Goal: Information Seeking & Learning: Compare options

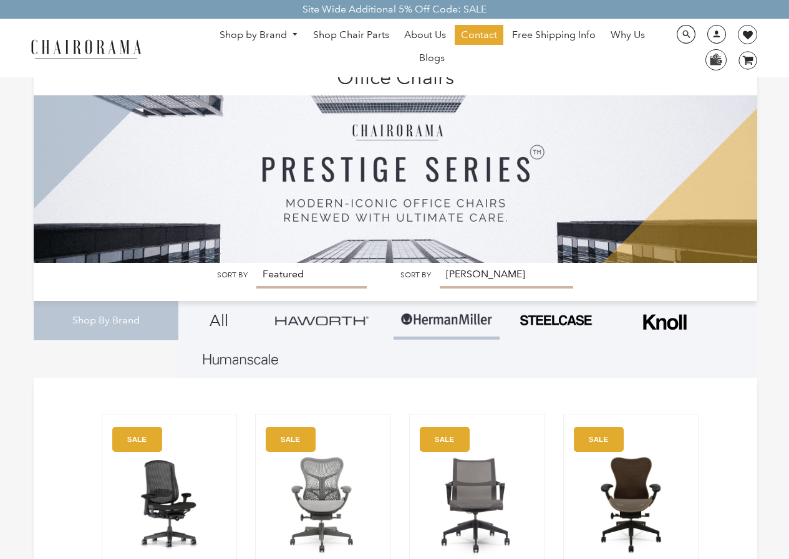
click at [286, 37] on link "Shop by Brand" at bounding box center [258, 35] width 91 height 19
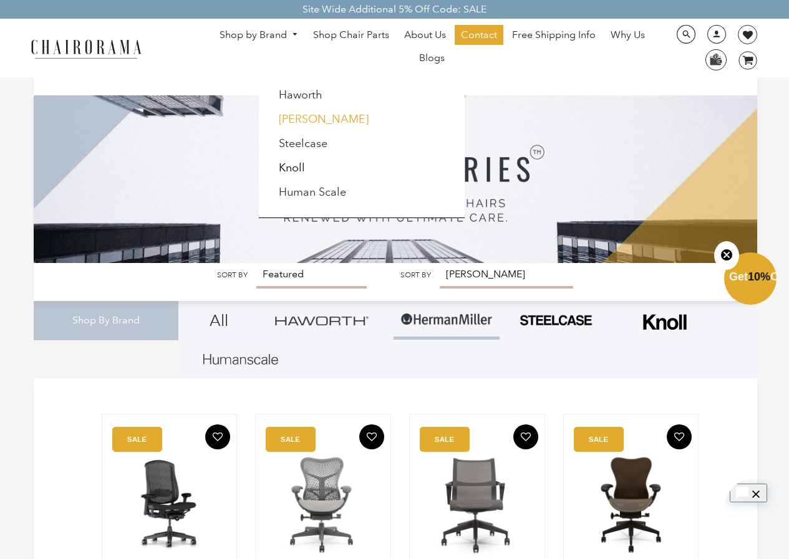
click at [314, 126] on link "[PERSON_NAME]" at bounding box center [324, 119] width 90 height 14
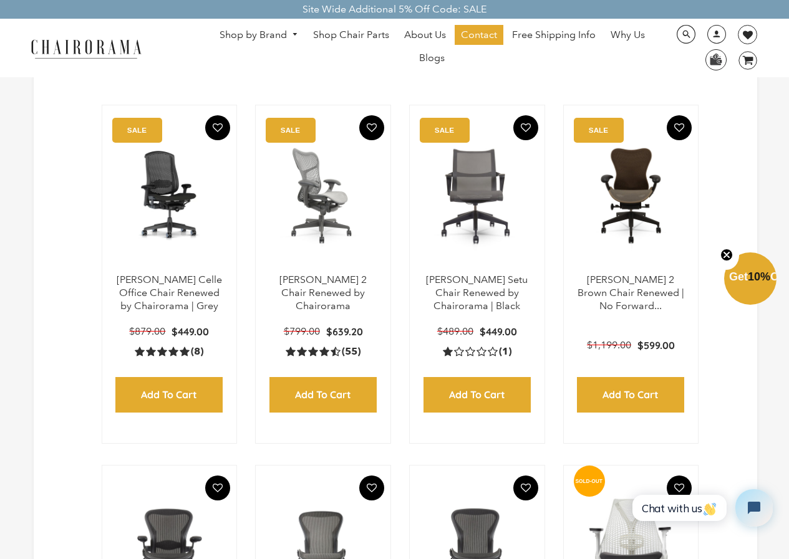
click at [329, 212] on img at bounding box center [323, 196] width 110 height 156
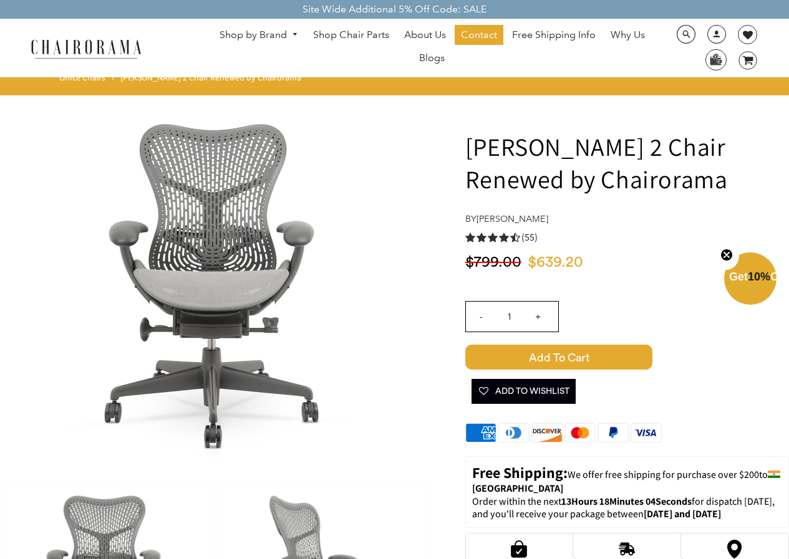
drag, startPoint x: 739, startPoint y: 186, endPoint x: 439, endPoint y: 158, distance: 301.2
copy h1 "[PERSON_NAME] 2 Chair Renewed by Chairorama"
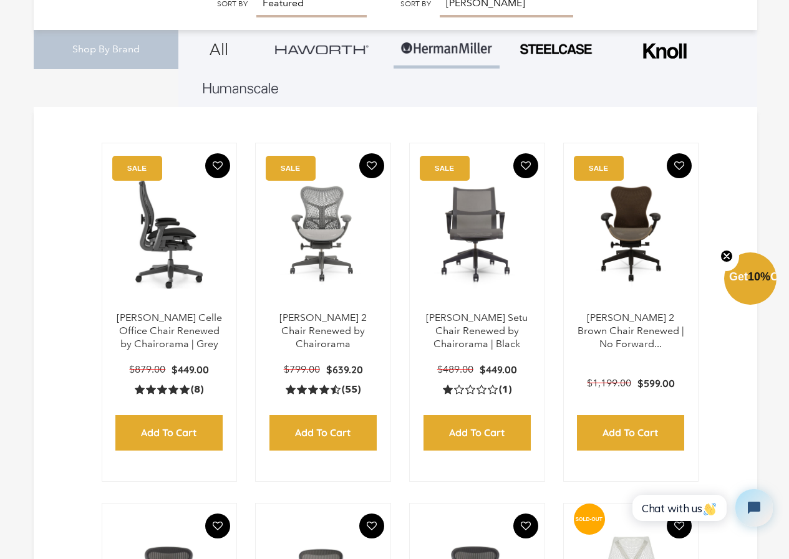
click at [196, 255] on img at bounding box center [170, 234] width 110 height 156
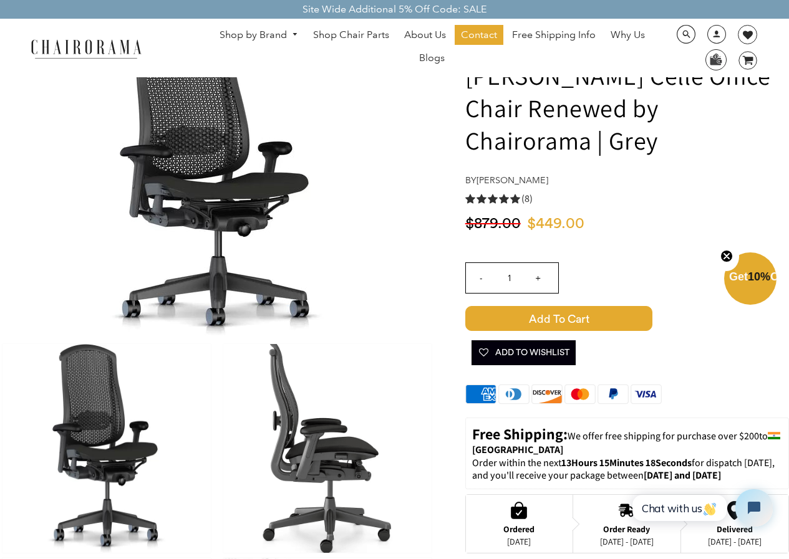
scroll to position [62, 0]
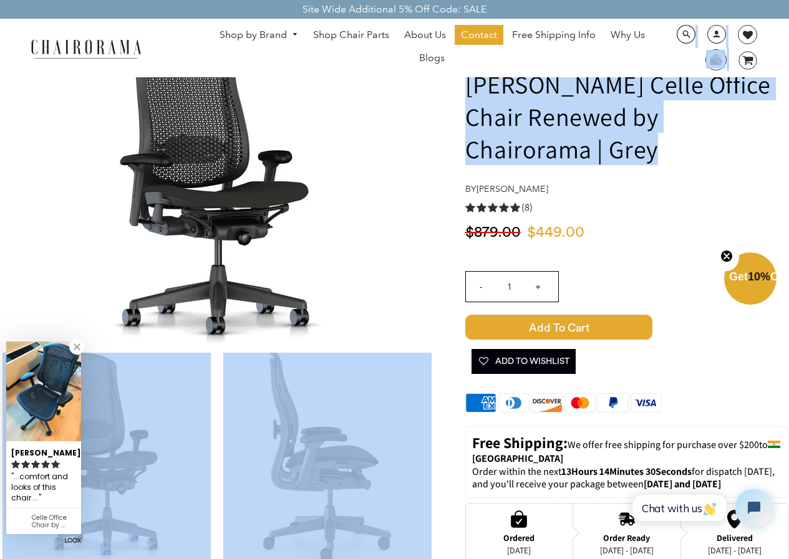
drag, startPoint x: 531, startPoint y: 156, endPoint x: 465, endPoint y: 71, distance: 107.5
click at [465, 71] on ul "Shop by Brand Haworth Herman Miller Steelcase Knoll Human Scale" at bounding box center [431, 48] width 461 height 46
drag, startPoint x: 465, startPoint y: 71, endPoint x: 528, endPoint y: 147, distance: 98.8
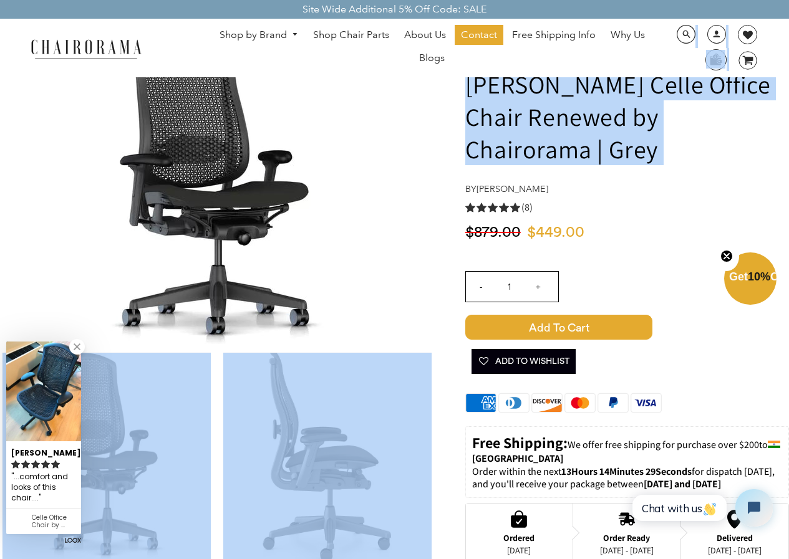
click at [529, 153] on h1 "Herman Miller Celle Office Chair Renewed by Chairorama | Grey" at bounding box center [627, 116] width 324 height 97
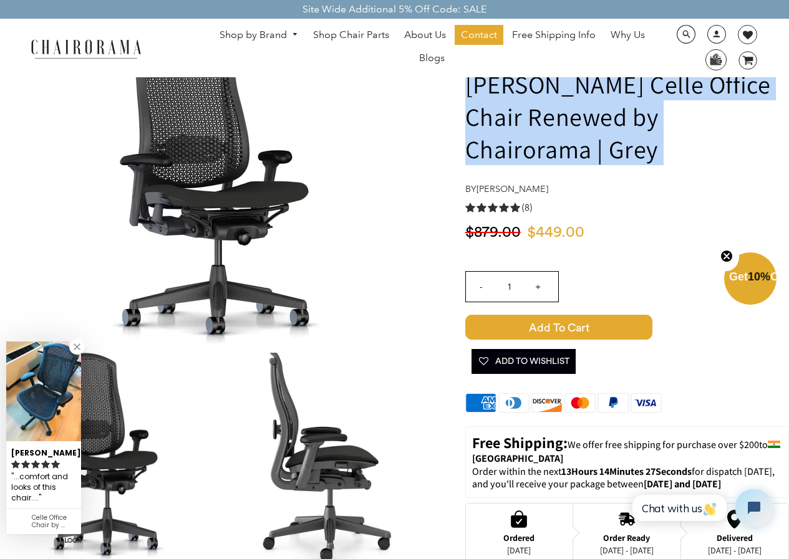
drag, startPoint x: 529, startPoint y: 154, endPoint x: 468, endPoint y: 92, distance: 87.3
click at [468, 92] on h1 "[PERSON_NAME] Celle Office Chair Renewed by Chairorama | Grey" at bounding box center [627, 116] width 324 height 97
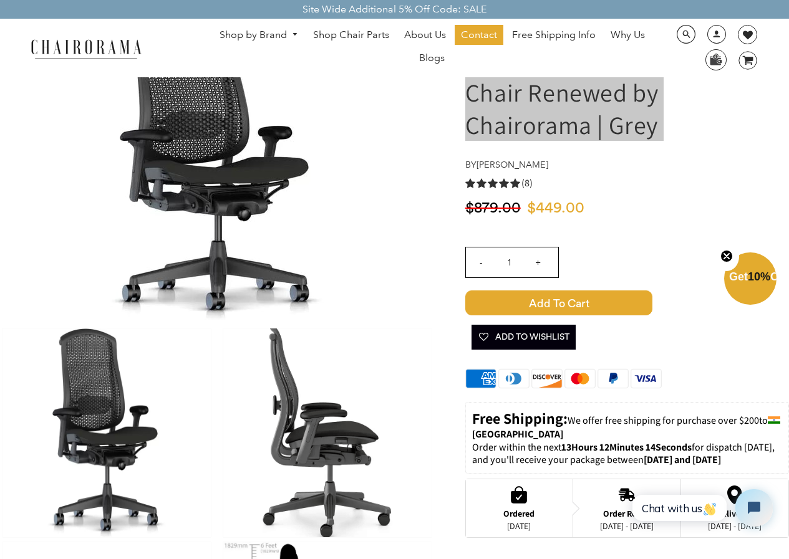
scroll to position [249, 0]
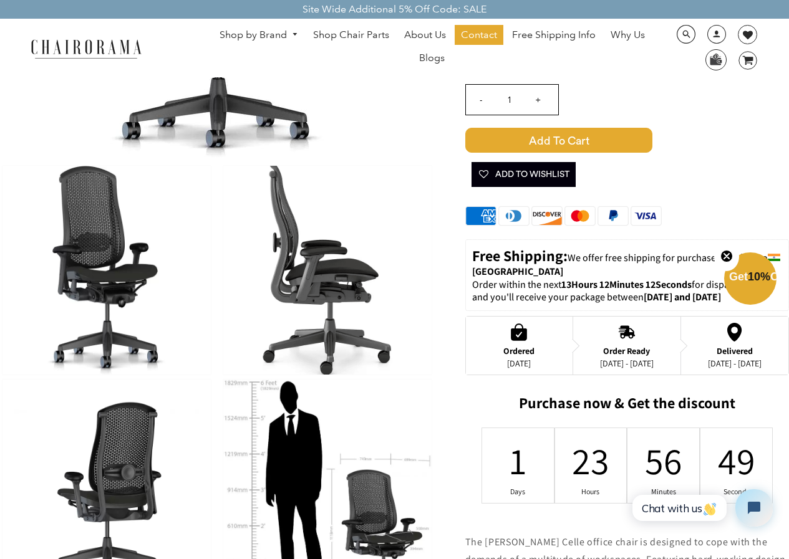
click at [234, 27] on link "Shop by Brand" at bounding box center [258, 35] width 91 height 19
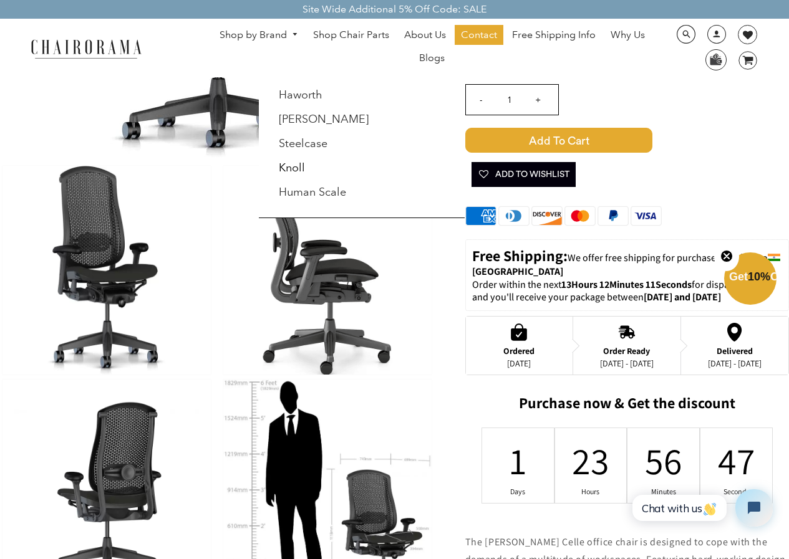
click at [183, 147] on div at bounding box center [394, 279] width 789 height 559
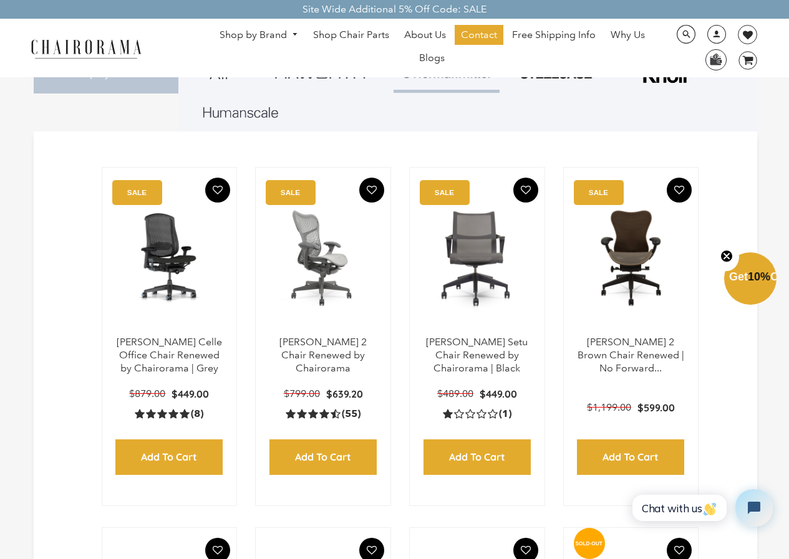
scroll to position [374, 0]
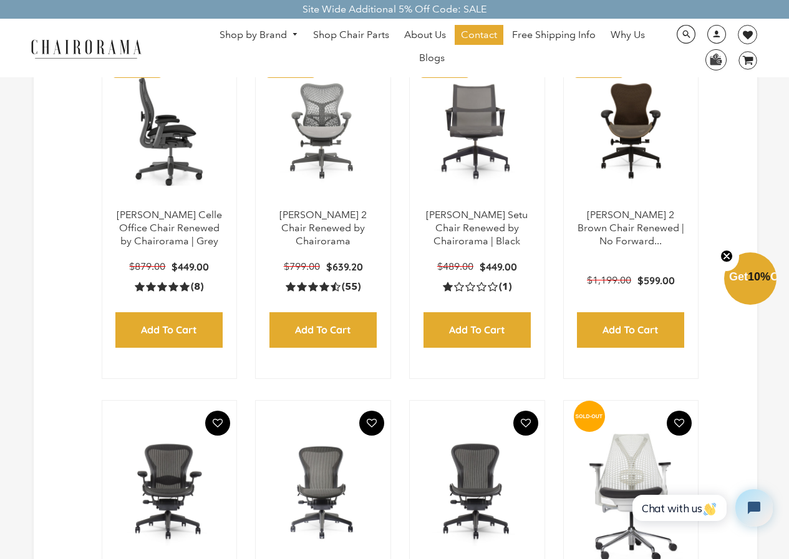
click at [176, 168] on img at bounding box center [170, 131] width 110 height 156
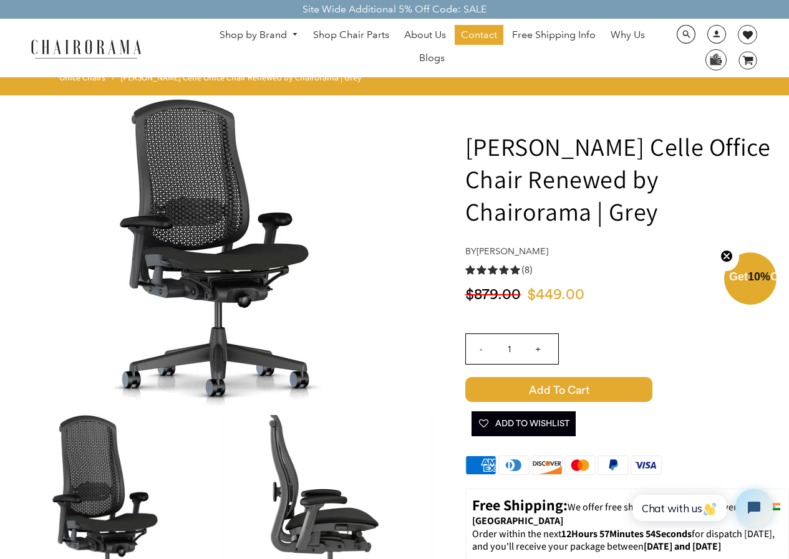
click at [285, 29] on link "Shop by Brand" at bounding box center [258, 35] width 91 height 19
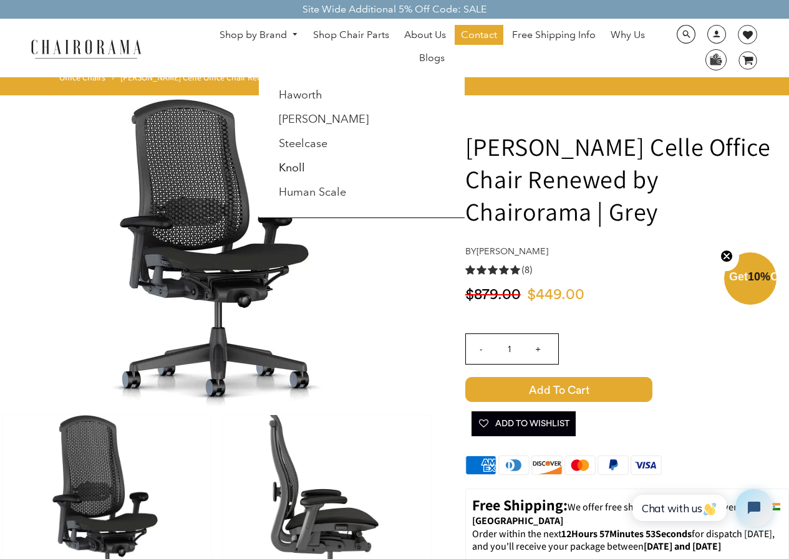
click at [296, 136] on li "Steelcase" at bounding box center [327, 144] width 113 height 24
click at [297, 142] on link "Steelcase" at bounding box center [303, 144] width 49 height 14
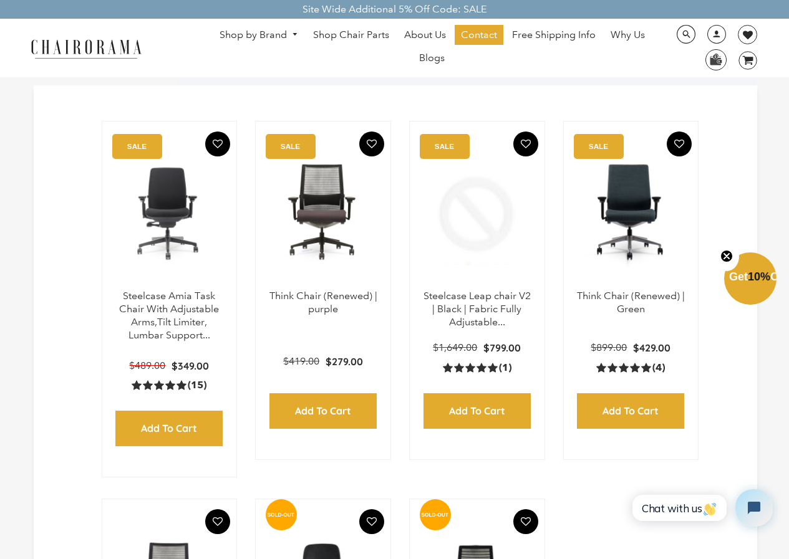
scroll to position [312, 0]
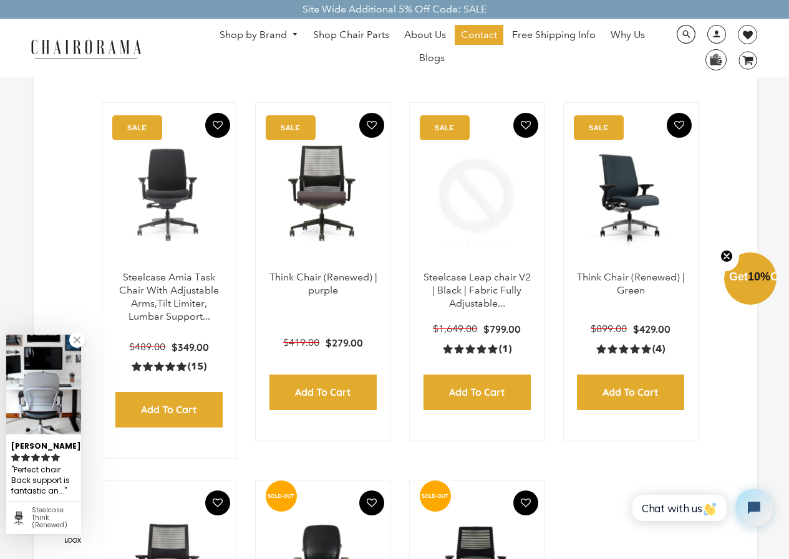
click at [634, 168] on img at bounding box center [631, 193] width 110 height 156
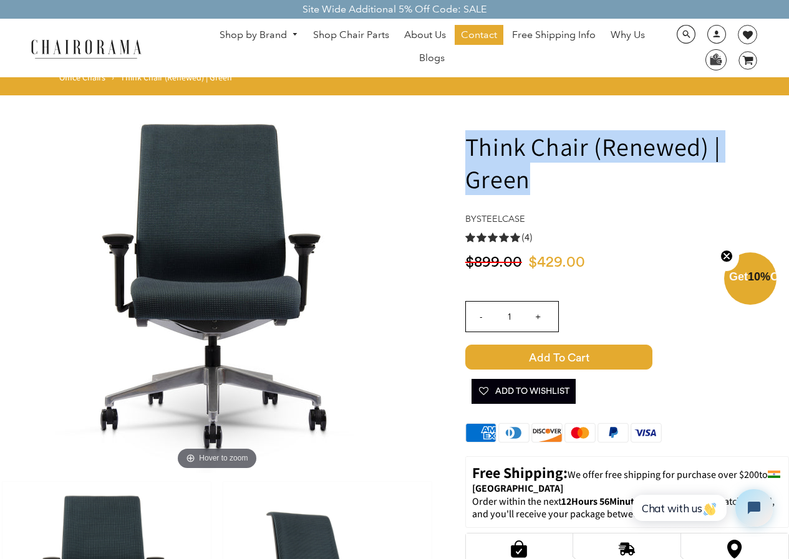
drag, startPoint x: 468, startPoint y: 140, endPoint x: 798, endPoint y: 150, distance: 330.0
copy h1 "Think Chair (Renewed) | Green"
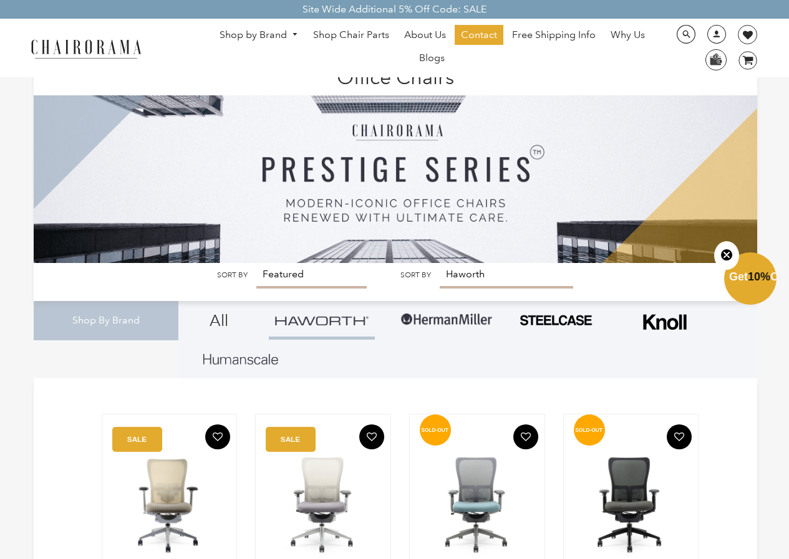
click at [281, 34] on link "Shop by Brand" at bounding box center [258, 35] width 91 height 19
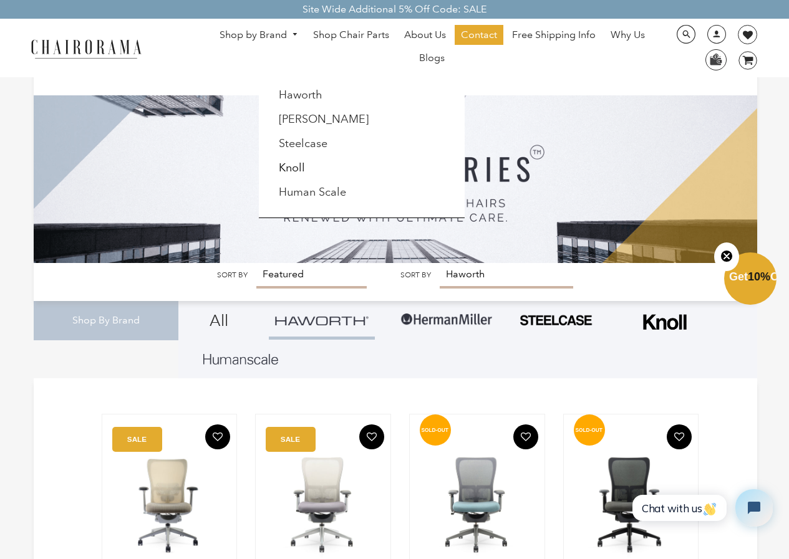
click at [332, 96] on li "Haworth" at bounding box center [327, 96] width 113 height 24
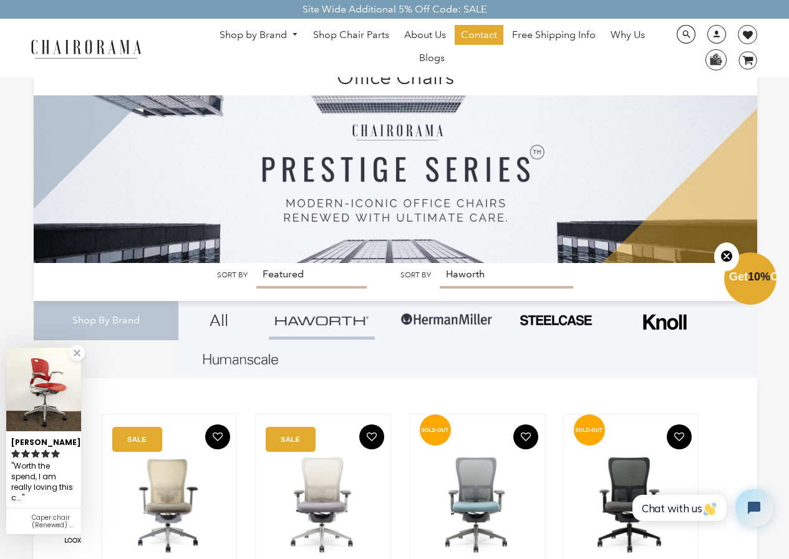
click at [277, 29] on link "Shop by Brand" at bounding box center [258, 35] width 91 height 19
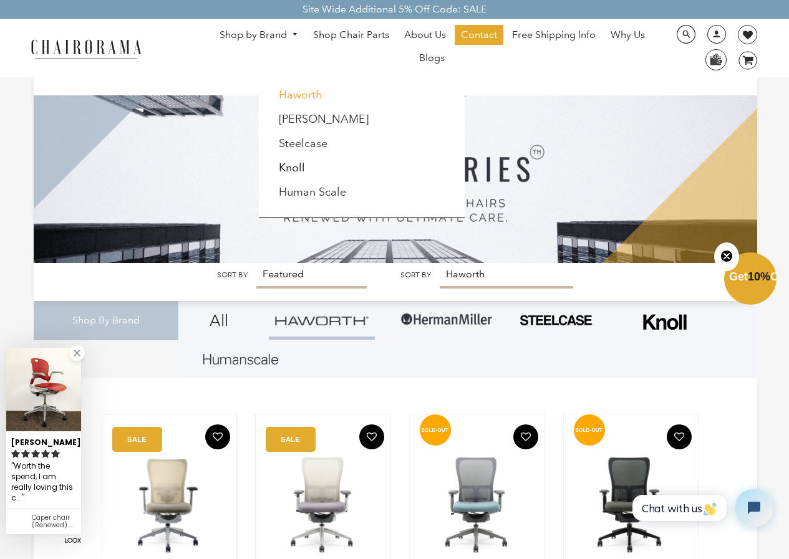
click at [296, 91] on link "Haworth" at bounding box center [301, 95] width 44 height 14
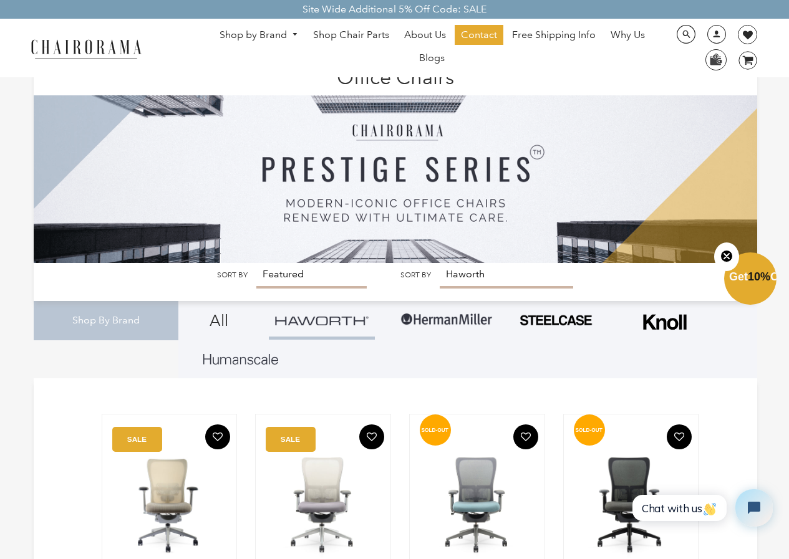
click at [273, 36] on link "Shop by Brand" at bounding box center [258, 35] width 91 height 19
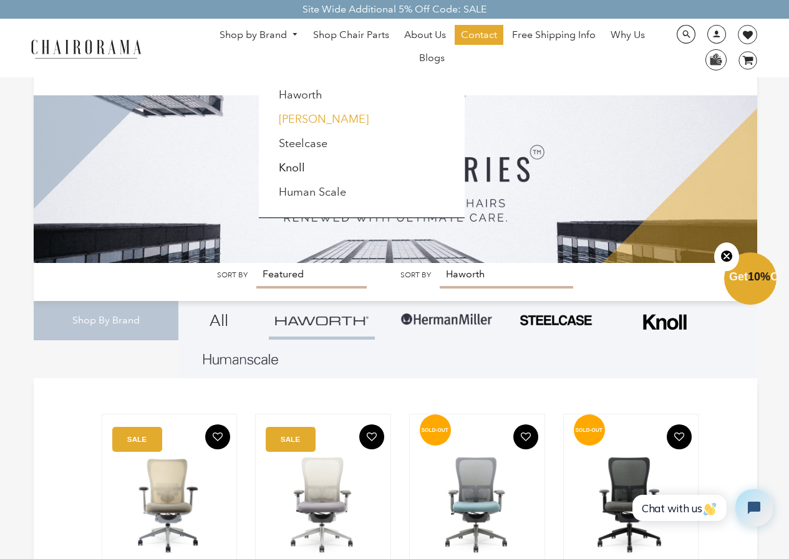
click at [294, 116] on link "[PERSON_NAME]" at bounding box center [324, 119] width 90 height 14
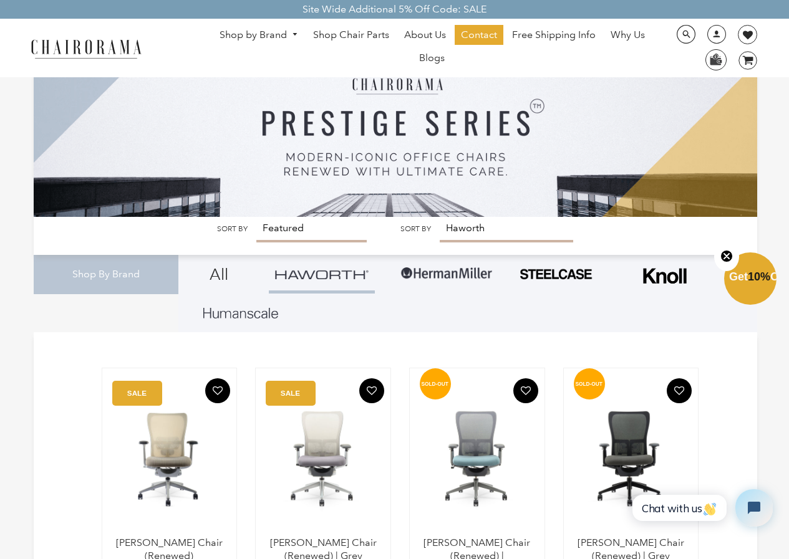
scroll to position [123, 0]
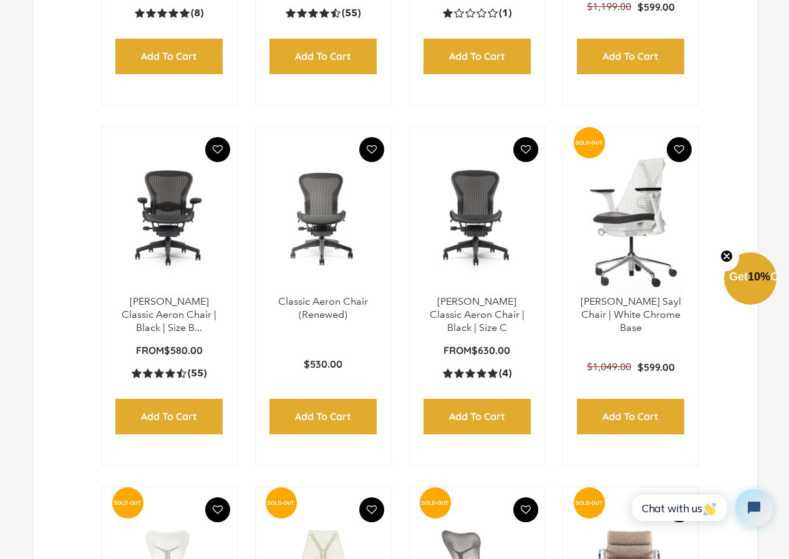
scroll to position [710, 0]
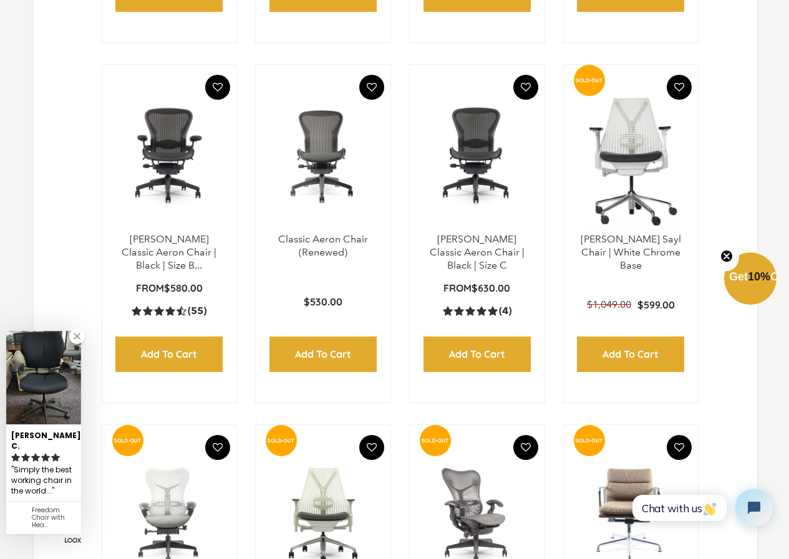
click at [495, 227] on img at bounding box center [477, 155] width 110 height 156
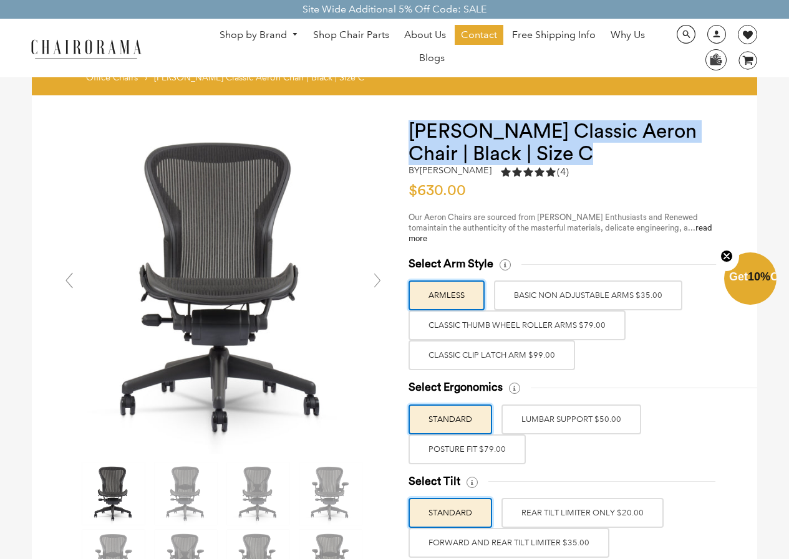
drag, startPoint x: 531, startPoint y: 144, endPoint x: 412, endPoint y: 130, distance: 119.9
click at [412, 130] on h1 "[PERSON_NAME] Classic Aeron Chair | Black | Size C" at bounding box center [570, 142] width 324 height 45
copy h1 "Herman Miller Classic Aeron Chair | Black | Size C"
click at [433, 145] on h1 "Herman Miller Classic Aeron Chair | Black | Size C" at bounding box center [570, 142] width 324 height 45
drag, startPoint x: 402, startPoint y: 123, endPoint x: 539, endPoint y: 157, distance: 141.3
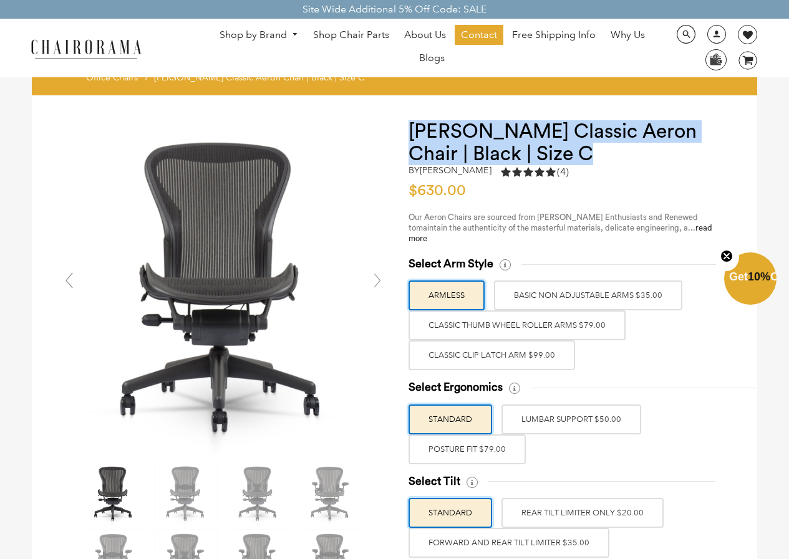
copy h1 "Herman Miller Classic Aeron Chair | Black | Size C"
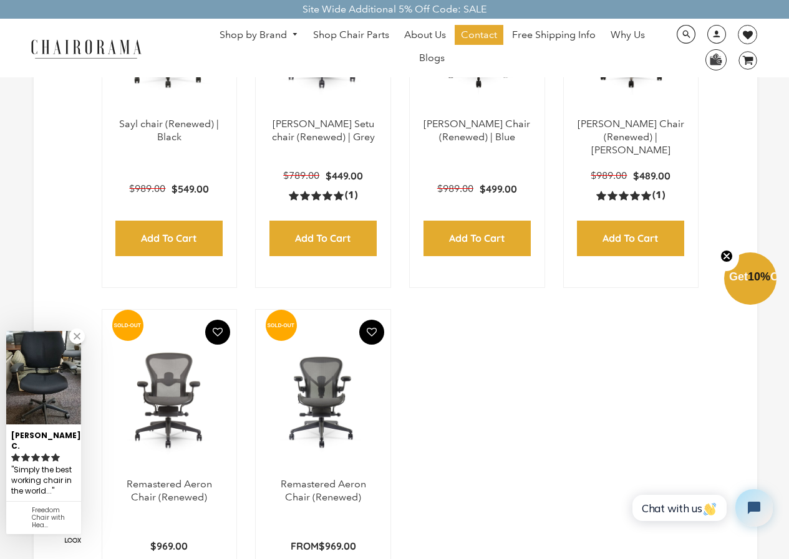
scroll to position [1396, 0]
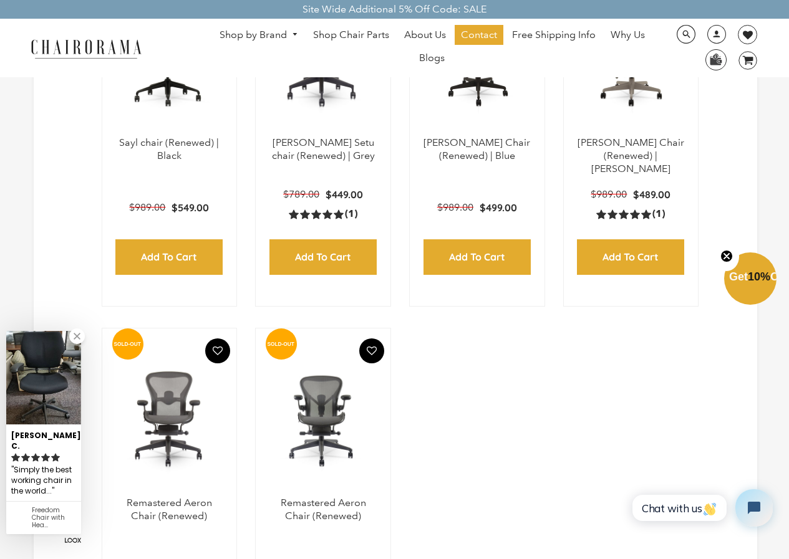
click at [273, 35] on link "Shop by Brand" at bounding box center [258, 35] width 91 height 19
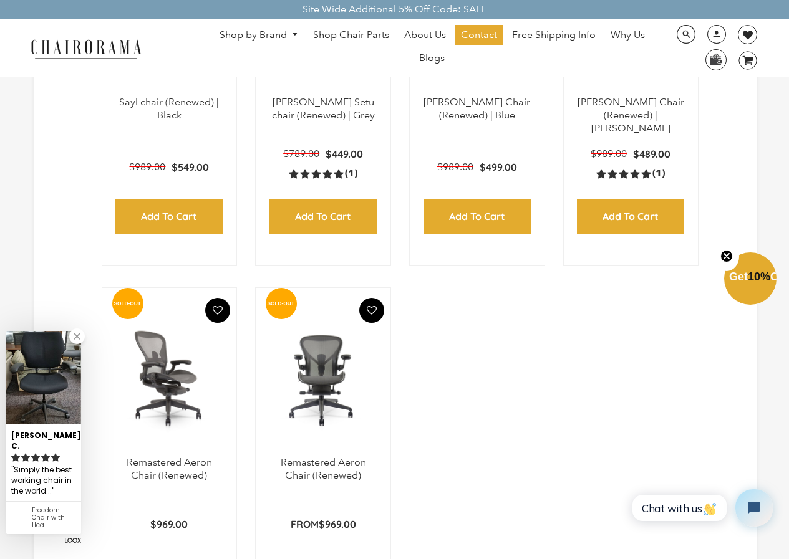
scroll to position [1458, 0]
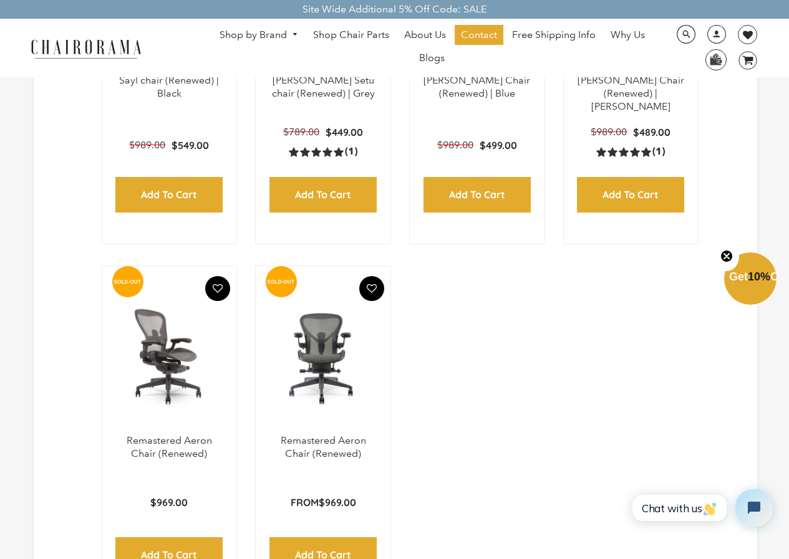
click at [157, 370] on img at bounding box center [170, 357] width 110 height 156
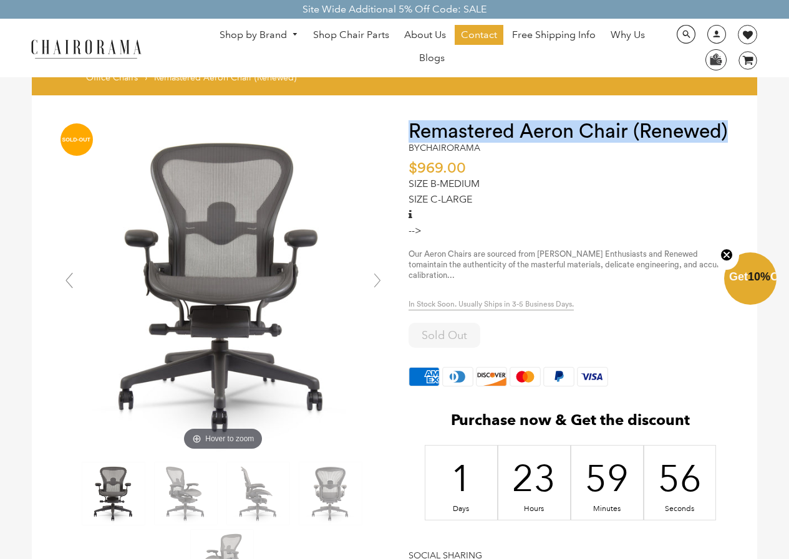
drag, startPoint x: 430, startPoint y: 128, endPoint x: 761, endPoint y: 133, distance: 331.8
click at [761, 133] on div "Office Chairs › Remastered Aeron Chair (Renewed) Remastered Aeron Chair (Renewe…" at bounding box center [394, 340] width 789 height 681
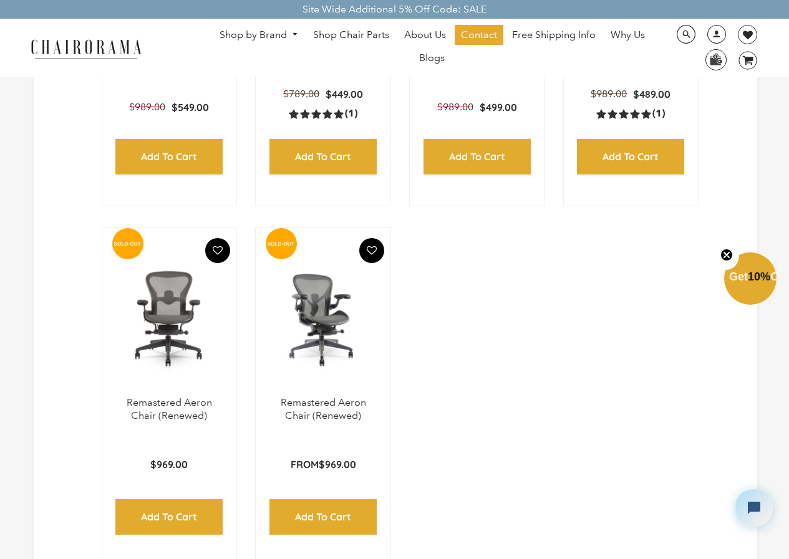
scroll to position [1396, 0]
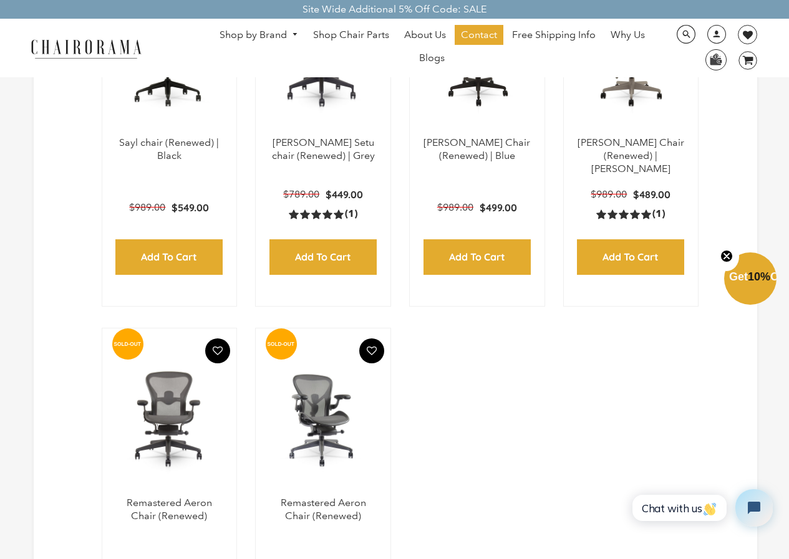
click at [327, 436] on img at bounding box center [323, 419] width 110 height 156
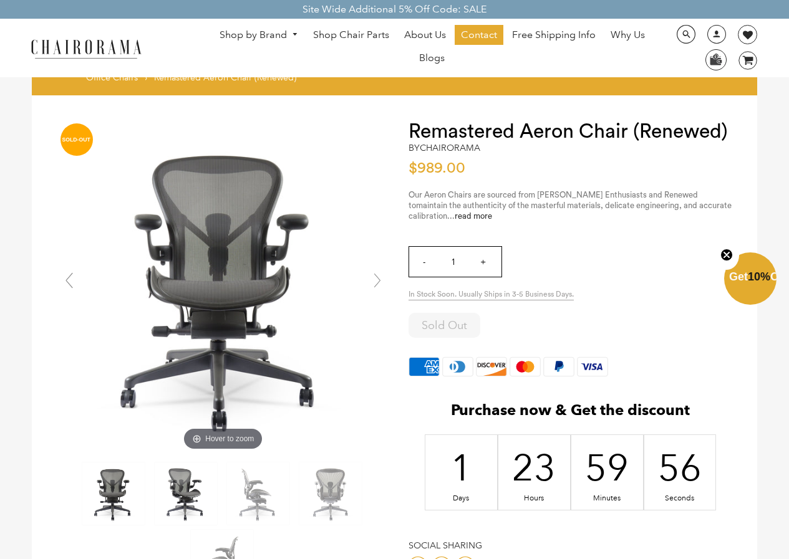
click at [194, 483] on img at bounding box center [186, 494] width 62 height 62
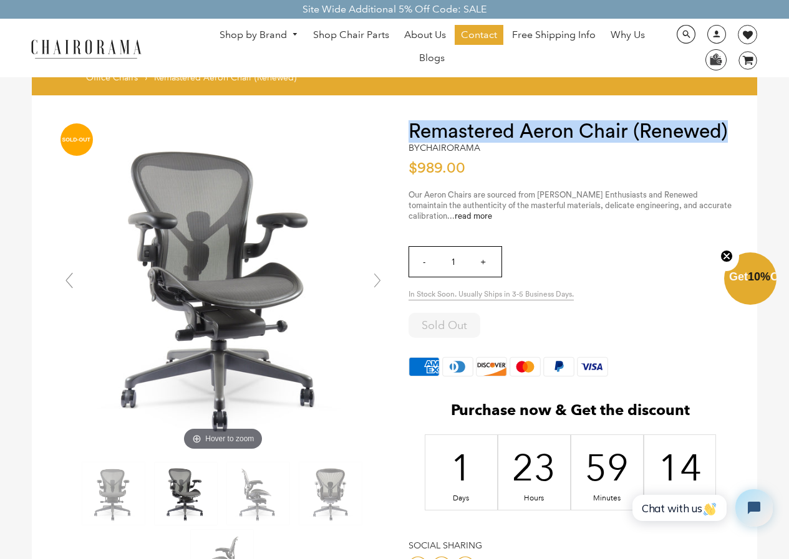
drag, startPoint x: 402, startPoint y: 123, endPoint x: 767, endPoint y: 138, distance: 365.1
copy h1 "Remastered Aeron Chair (Renewed)"
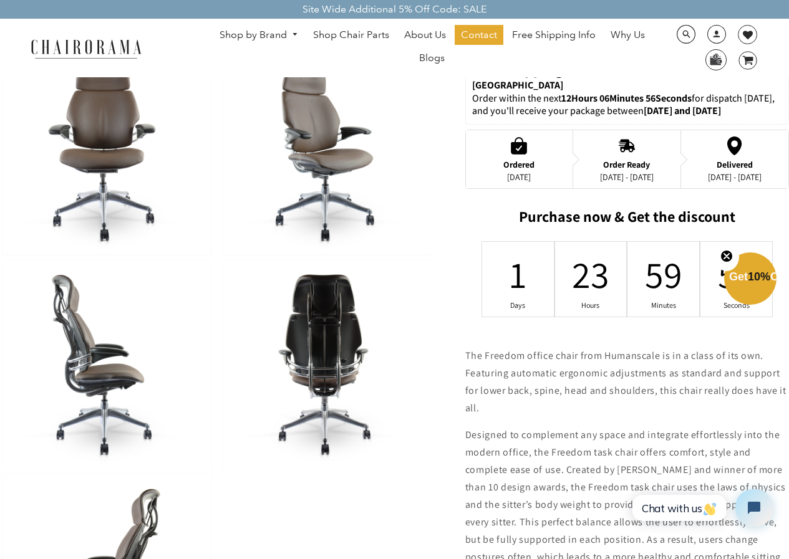
scroll to position [436, 0]
click at [249, 29] on link "Shop by Brand" at bounding box center [258, 35] width 91 height 19
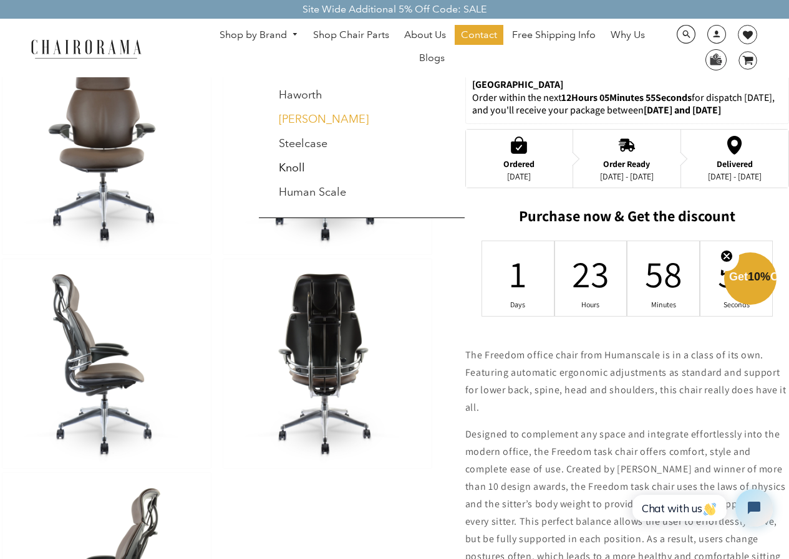
click at [292, 123] on link "[PERSON_NAME]" at bounding box center [324, 119] width 90 height 14
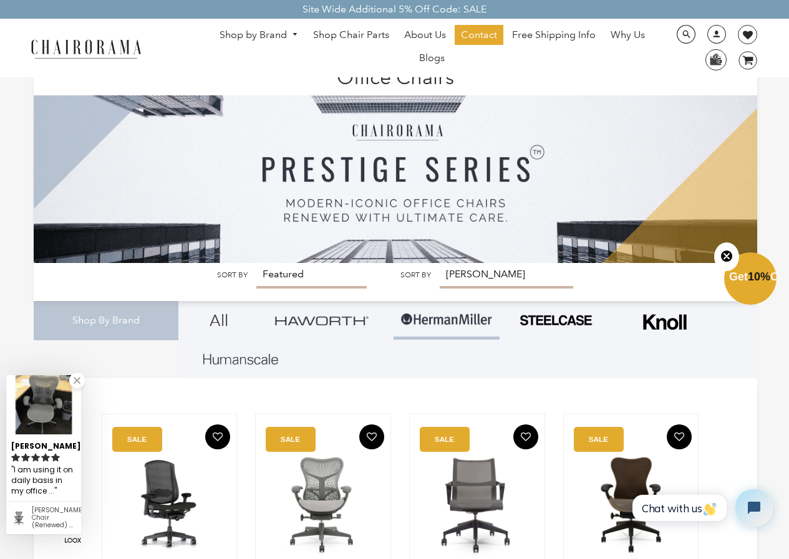
click at [290, 29] on link "Shop by Brand" at bounding box center [258, 35] width 91 height 19
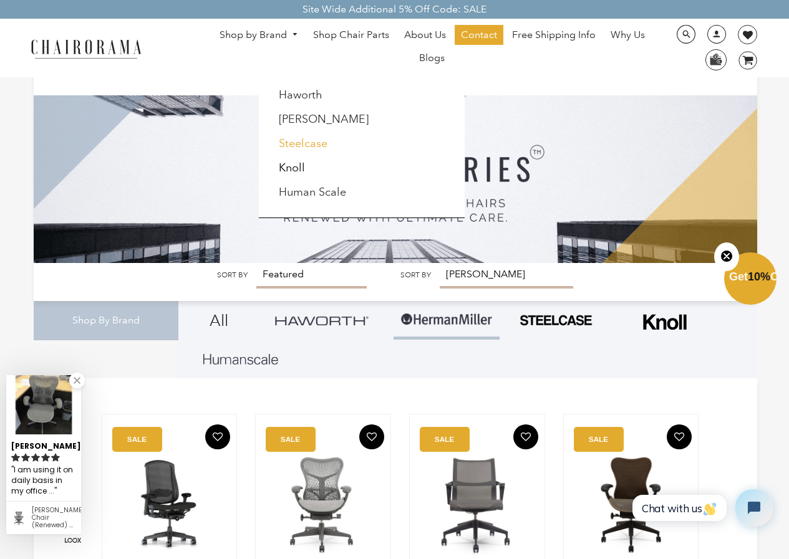
click at [310, 150] on link "Steelcase" at bounding box center [303, 144] width 49 height 14
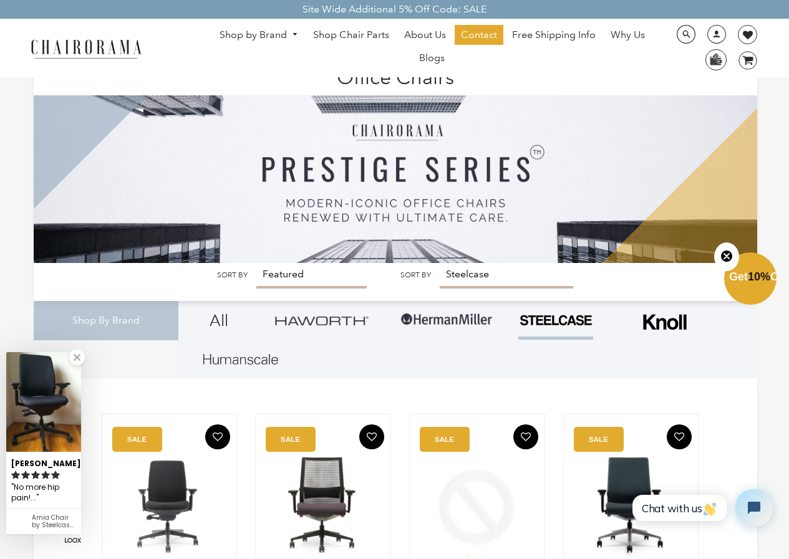
click at [256, 34] on link "Shop by Brand" at bounding box center [258, 35] width 91 height 19
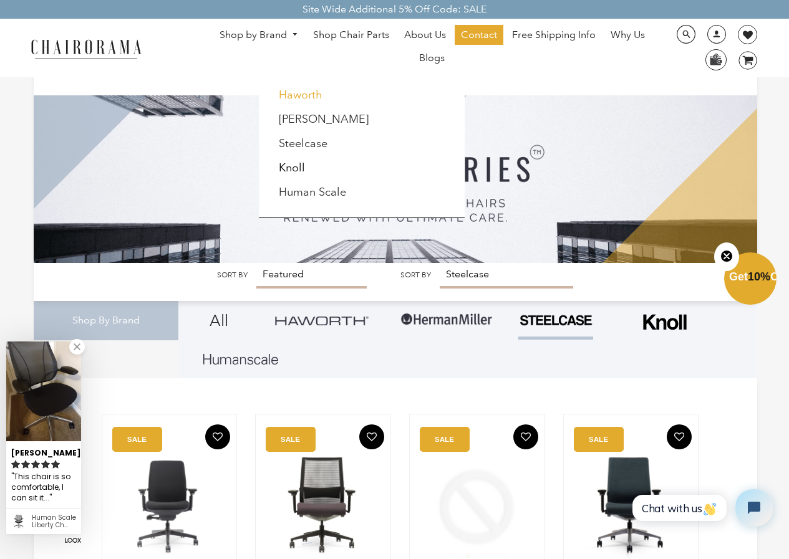
click at [308, 89] on link "Haworth" at bounding box center [301, 95] width 44 height 14
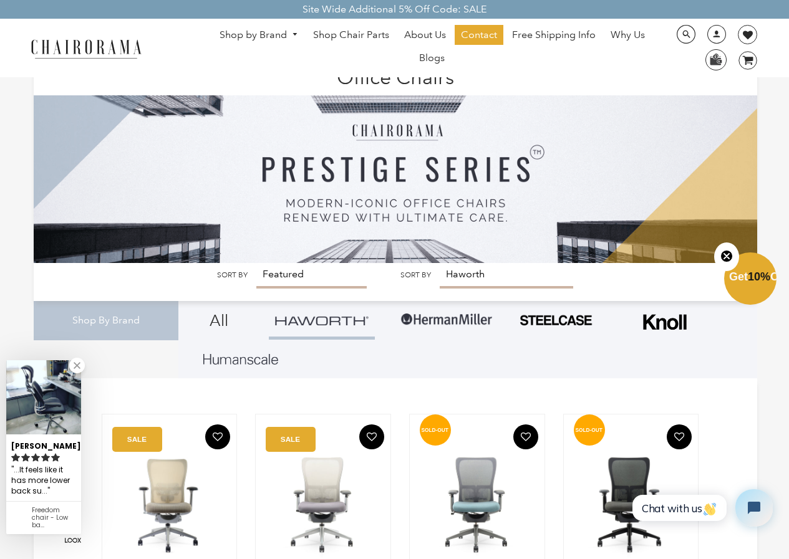
click at [285, 37] on link "Shop by Brand" at bounding box center [258, 35] width 91 height 19
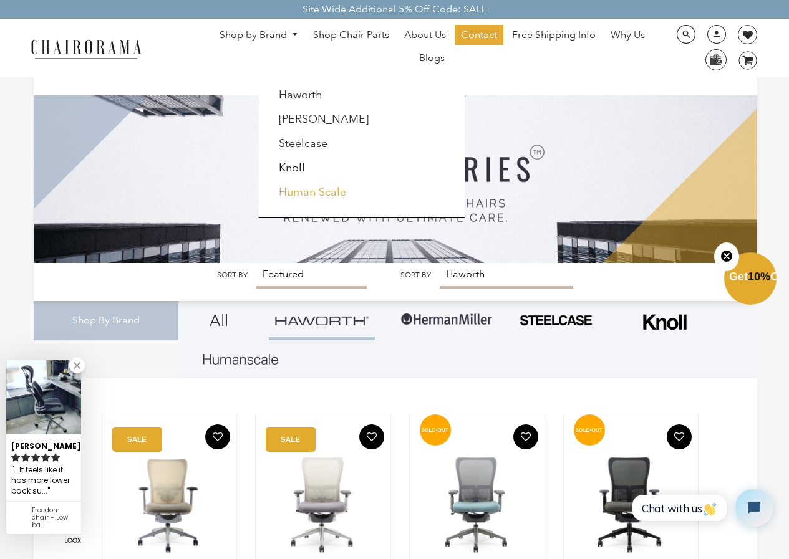
click at [316, 198] on link "Human Scale" at bounding box center [312, 192] width 67 height 14
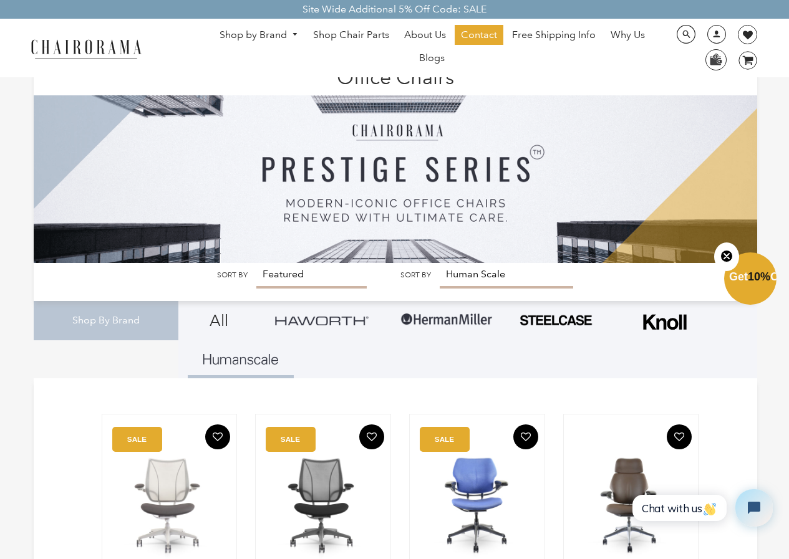
click at [297, 32] on span "DesktopNavigation" at bounding box center [292, 35] width 11 height 8
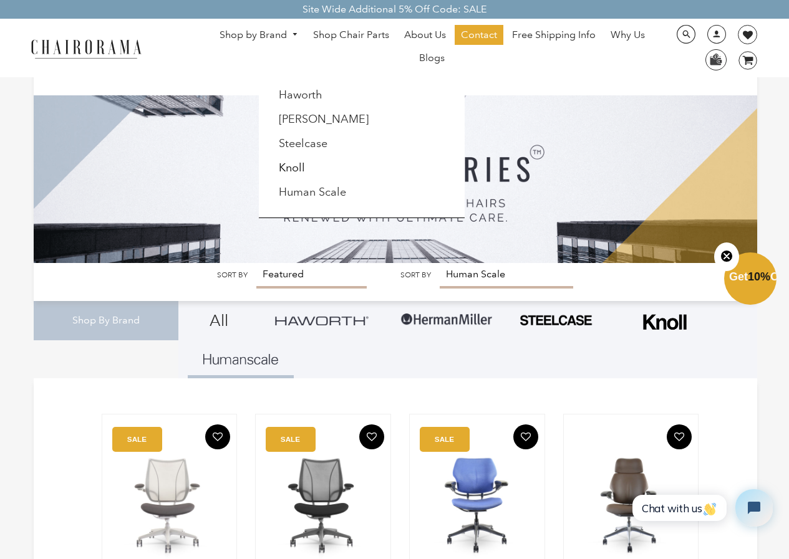
click at [307, 165] on li "Knoll" at bounding box center [327, 169] width 113 height 24
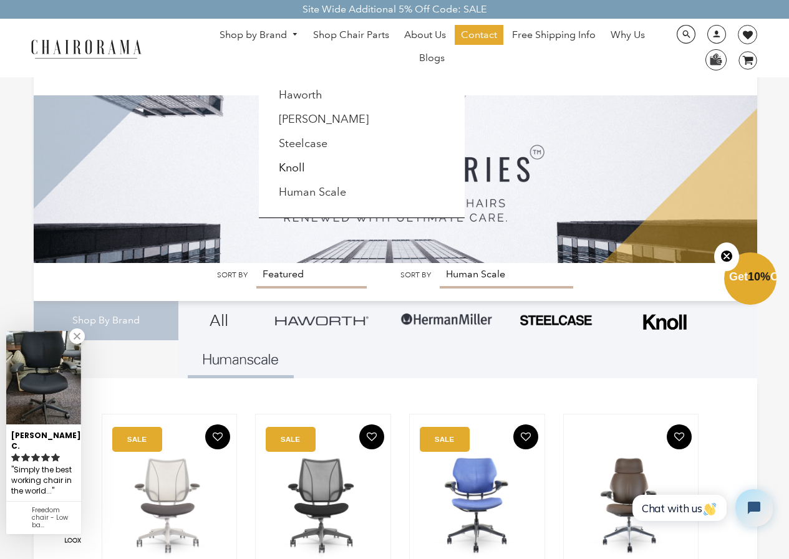
click at [304, 171] on link "Knoll" at bounding box center [292, 168] width 26 height 14
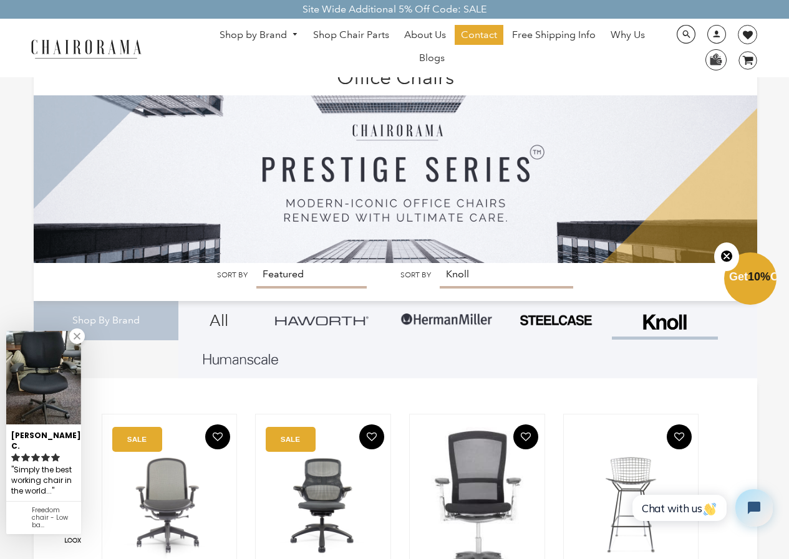
click at [280, 26] on link "Shop by Brand" at bounding box center [258, 35] width 91 height 19
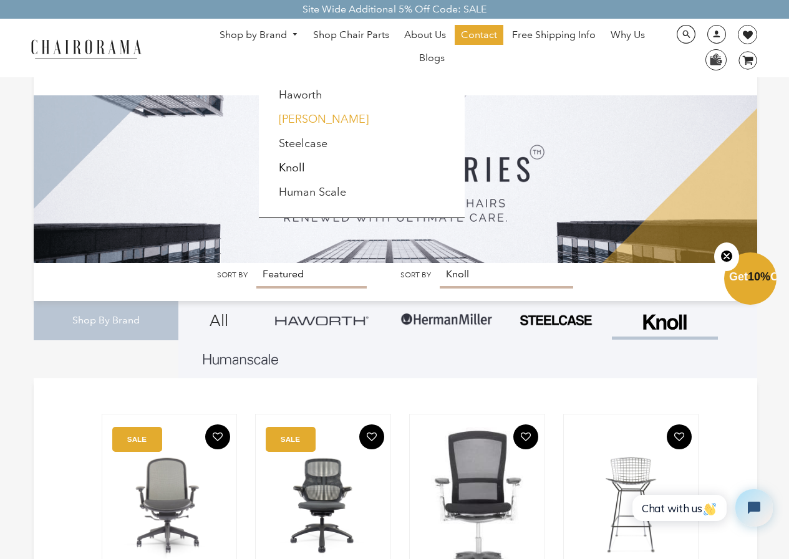
click at [303, 120] on link "[PERSON_NAME]" at bounding box center [324, 119] width 90 height 14
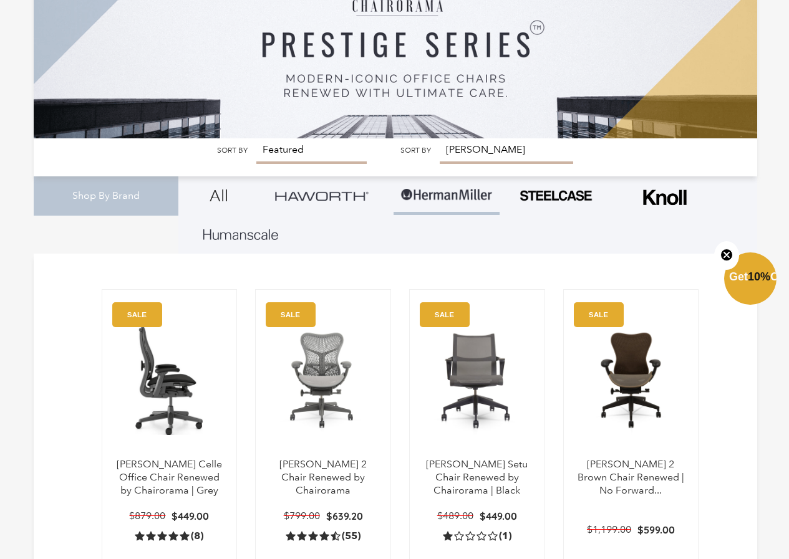
scroll to position [274, 0]
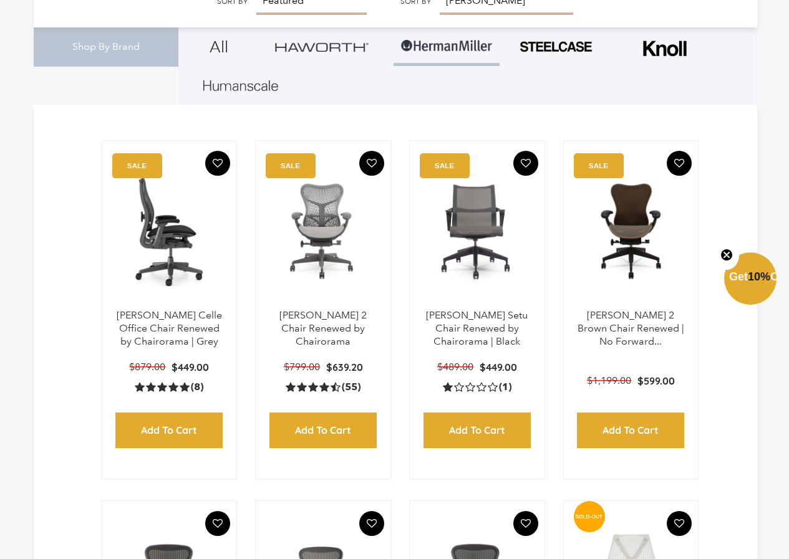
click at [155, 228] on img at bounding box center [170, 231] width 110 height 156
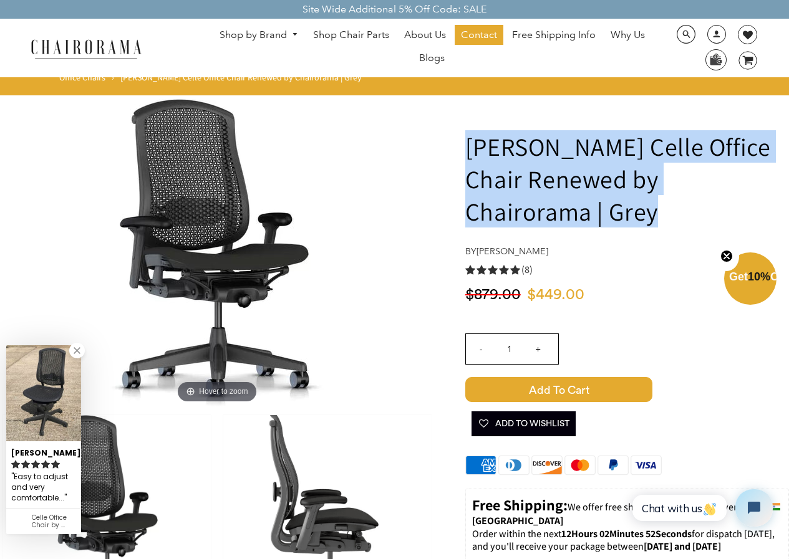
drag, startPoint x: 521, startPoint y: 213, endPoint x: 457, endPoint y: 137, distance: 99.6
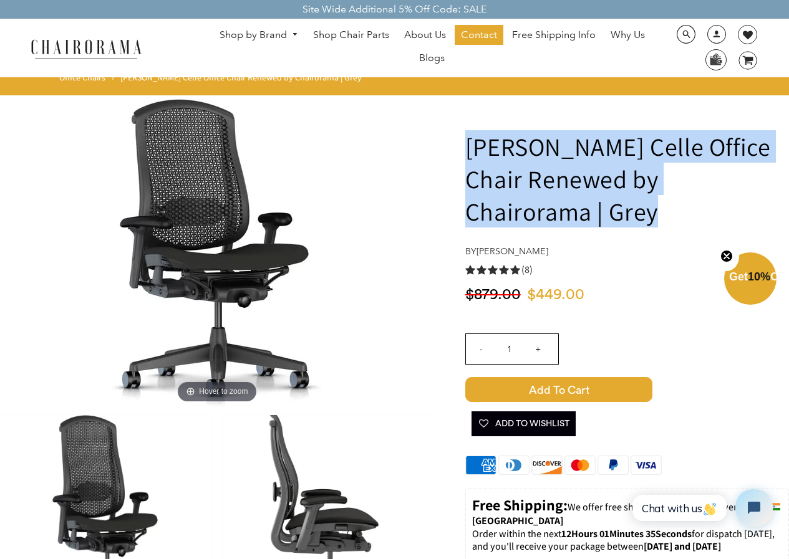
click at [269, 29] on link "Shop by Brand" at bounding box center [258, 35] width 91 height 19
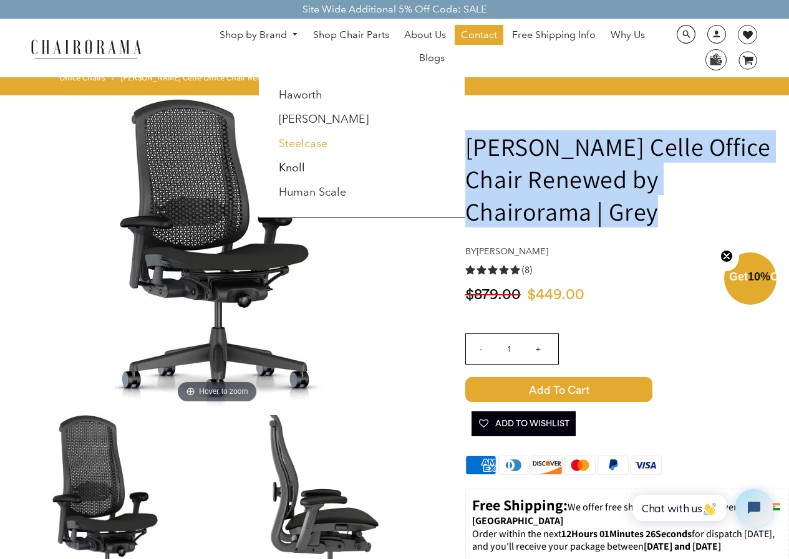
click at [305, 145] on link "Steelcase" at bounding box center [303, 144] width 49 height 14
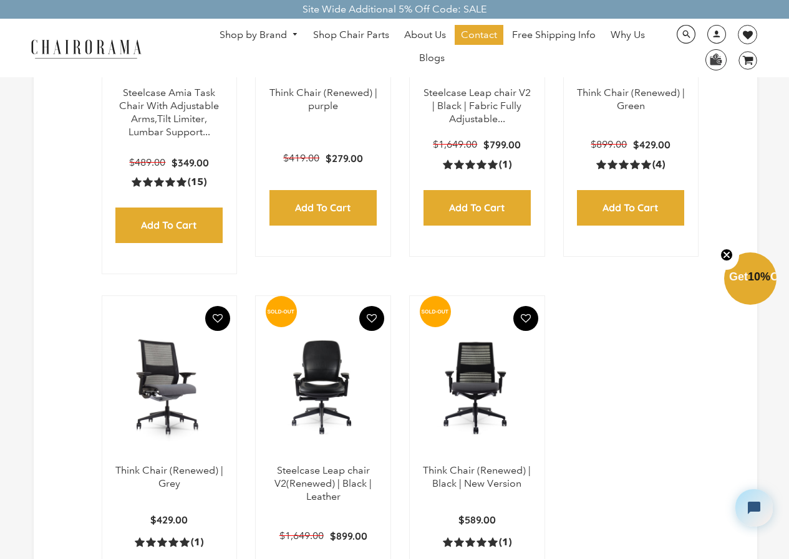
click at [158, 402] on img at bounding box center [170, 387] width 110 height 156
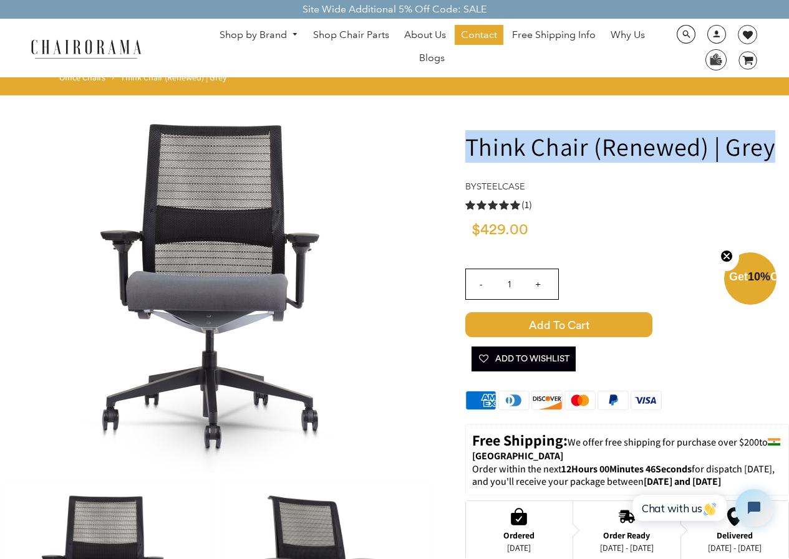
drag, startPoint x: 469, startPoint y: 138, endPoint x: 784, endPoint y: 137, distance: 315.5
click at [784, 137] on h1 "Think Chair (Renewed) | Grey" at bounding box center [627, 146] width 324 height 32
copy h1 "Think Chair (Renewed) | Grey"
click at [265, 38] on link "Shop by Brand" at bounding box center [258, 35] width 91 height 19
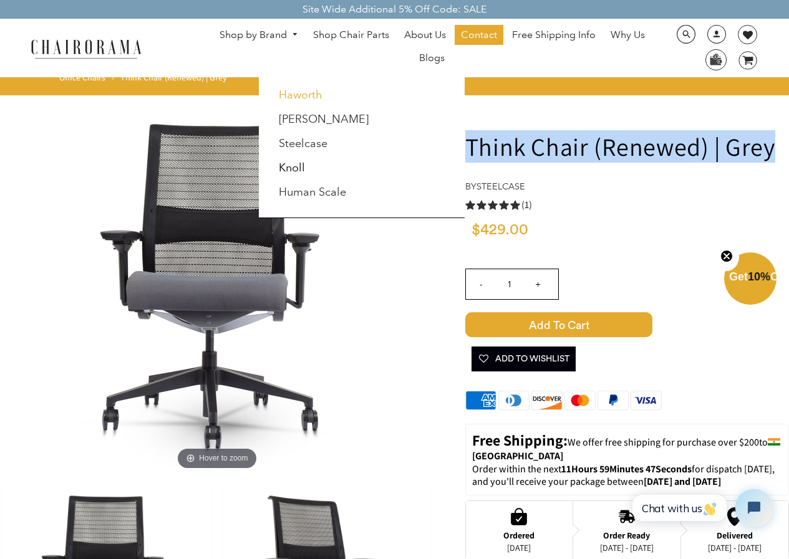
click at [300, 94] on link "Haworth" at bounding box center [301, 95] width 44 height 14
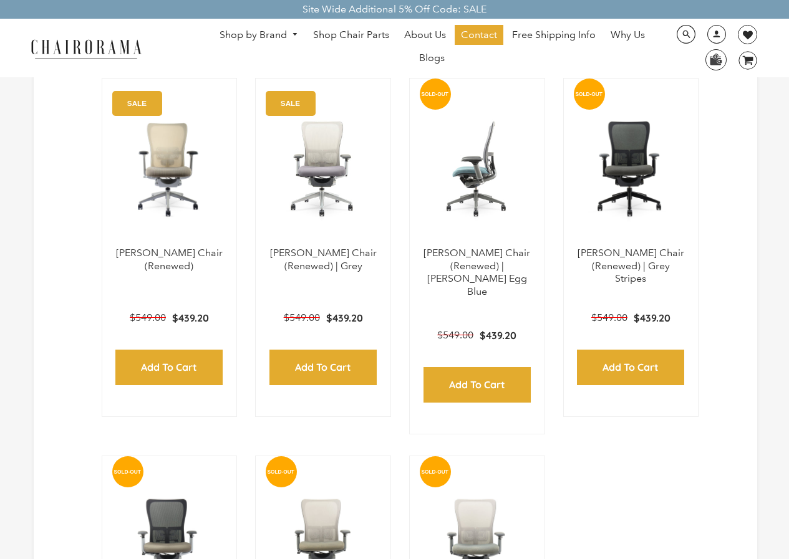
click at [472, 179] on img at bounding box center [477, 169] width 110 height 156
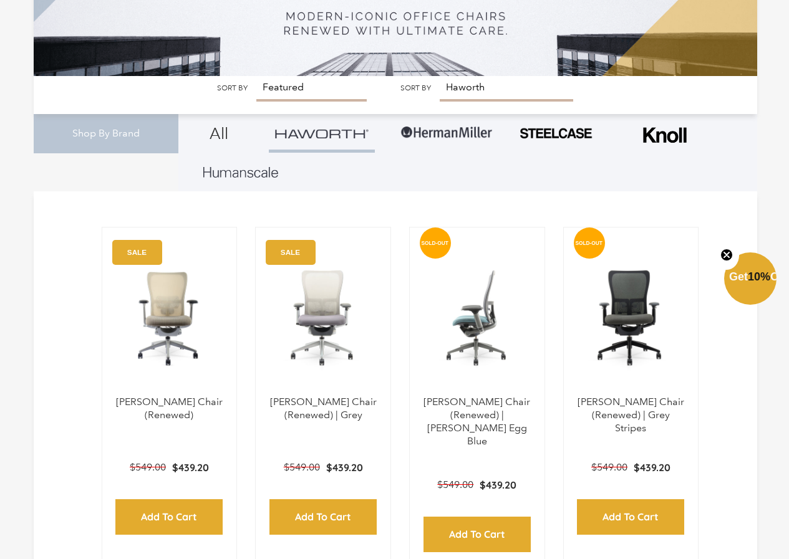
scroll to position [336, 0]
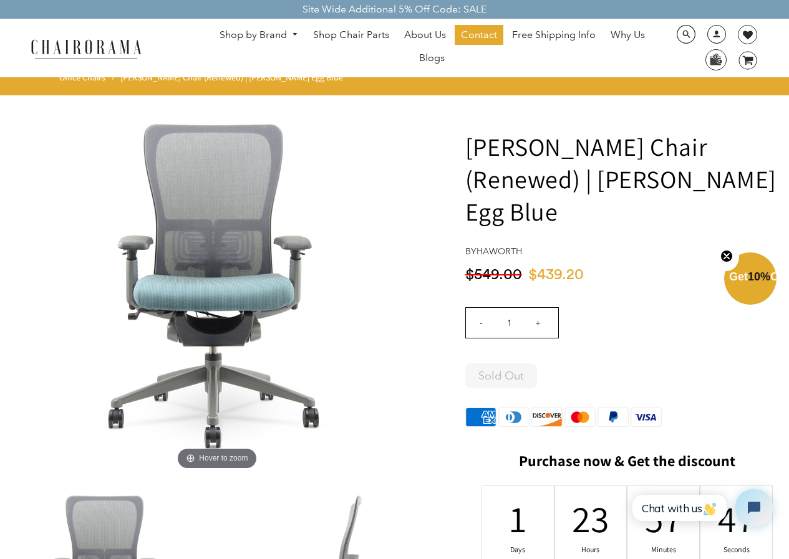
click at [281, 36] on link "Shop by Brand" at bounding box center [258, 35] width 91 height 19
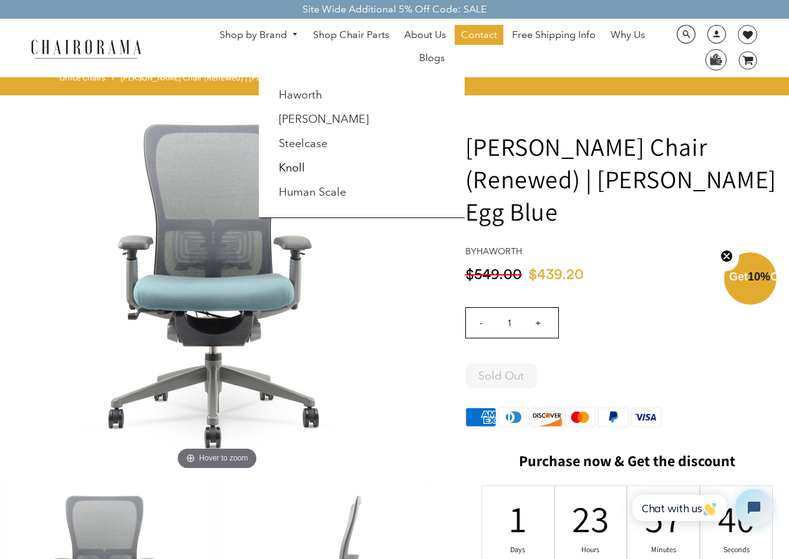
click at [299, 175] on link "Knoll" at bounding box center [292, 168] width 26 height 14
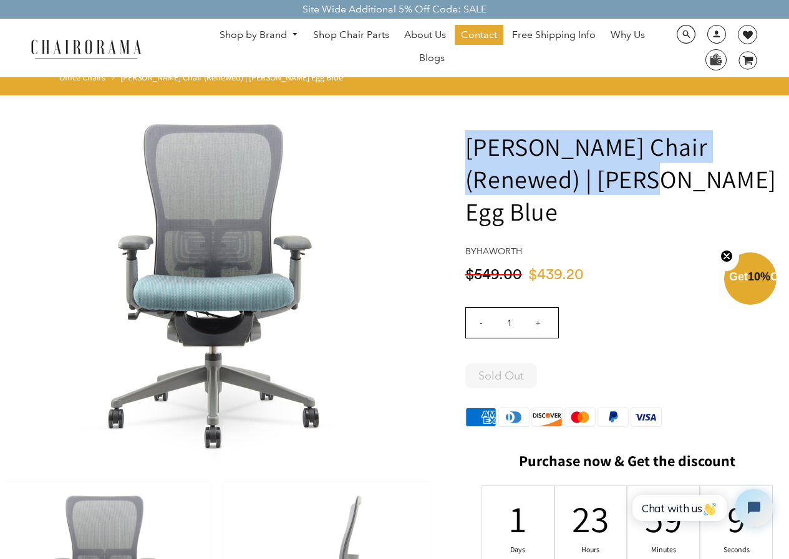
drag, startPoint x: 555, startPoint y: 171, endPoint x: 463, endPoint y: 147, distance: 95.4
copy h1 "Zody Chair (Renewed) | Robin Egg Blue"
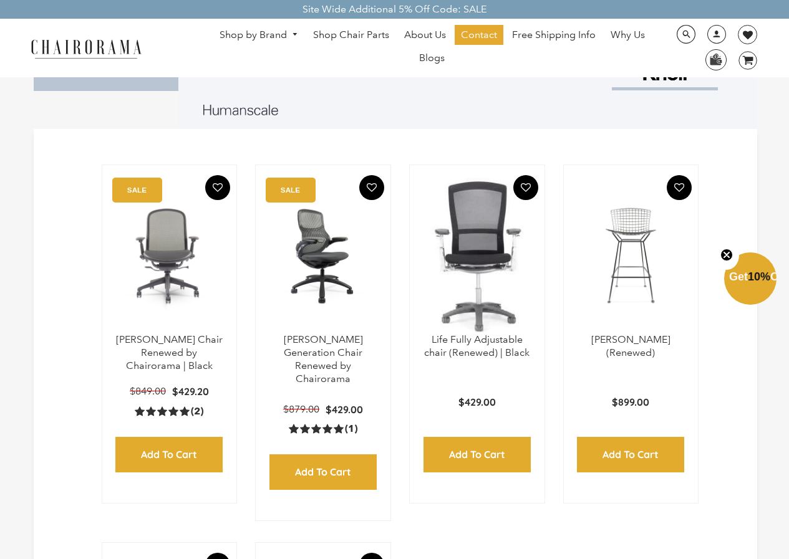
click at [331, 287] on img at bounding box center [323, 256] width 110 height 156
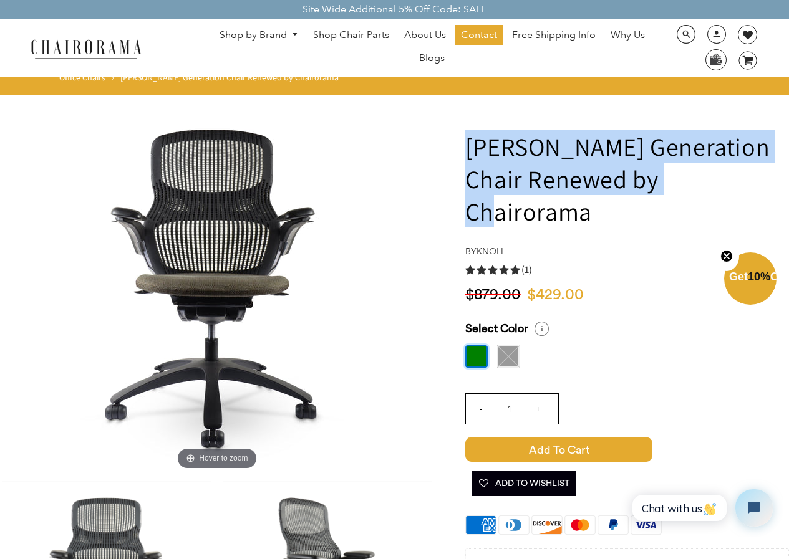
drag, startPoint x: 727, startPoint y: 172, endPoint x: 452, endPoint y: 133, distance: 277.7
copy h1 "Knoll Generation Chair Renewed by Chairorama"
click at [279, 38] on link "Shop by Brand" at bounding box center [258, 35] width 91 height 19
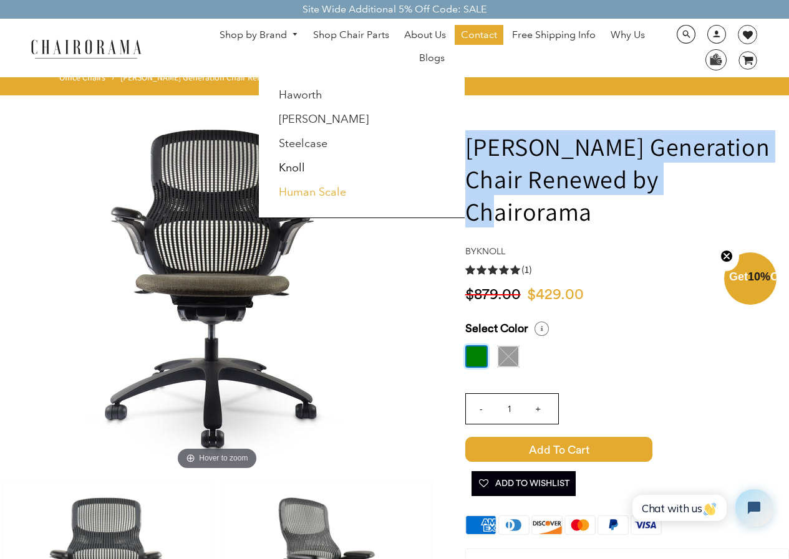
click at [316, 198] on link "Human Scale" at bounding box center [312, 192] width 67 height 14
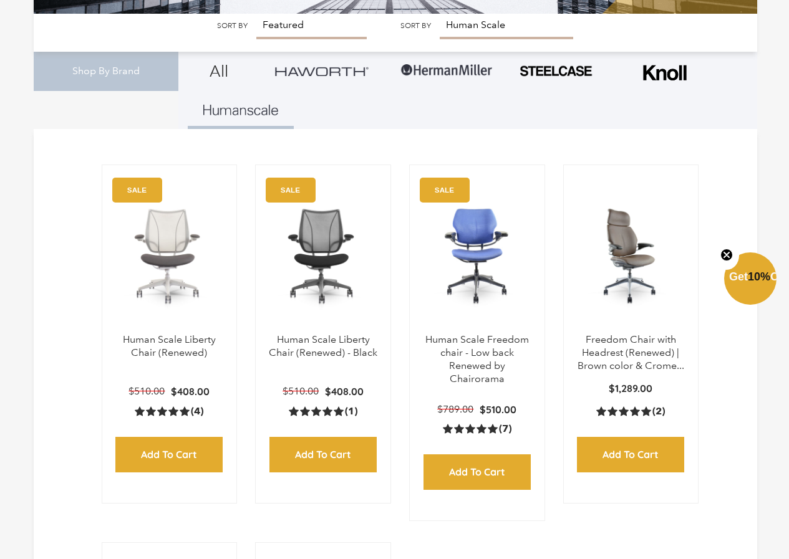
click at [610, 238] on img at bounding box center [631, 256] width 110 height 156
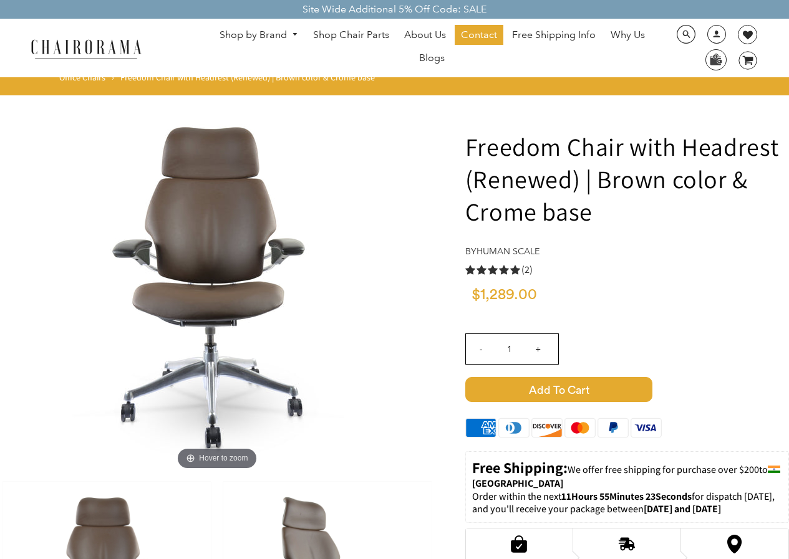
drag, startPoint x: 0, startPoint y: 0, endPoint x: 117, endPoint y: 524, distance: 537.4
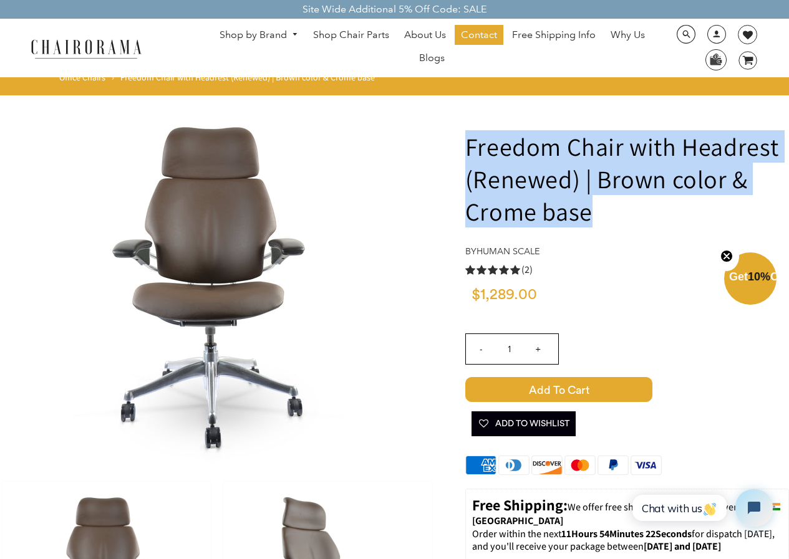
drag, startPoint x: 602, startPoint y: 213, endPoint x: 457, endPoint y: 140, distance: 161.7
copy h1 "Freedom Chair with Headrest (Renewed) | Brown color & Crome base"
